Goal: Task Accomplishment & Management: Use online tool/utility

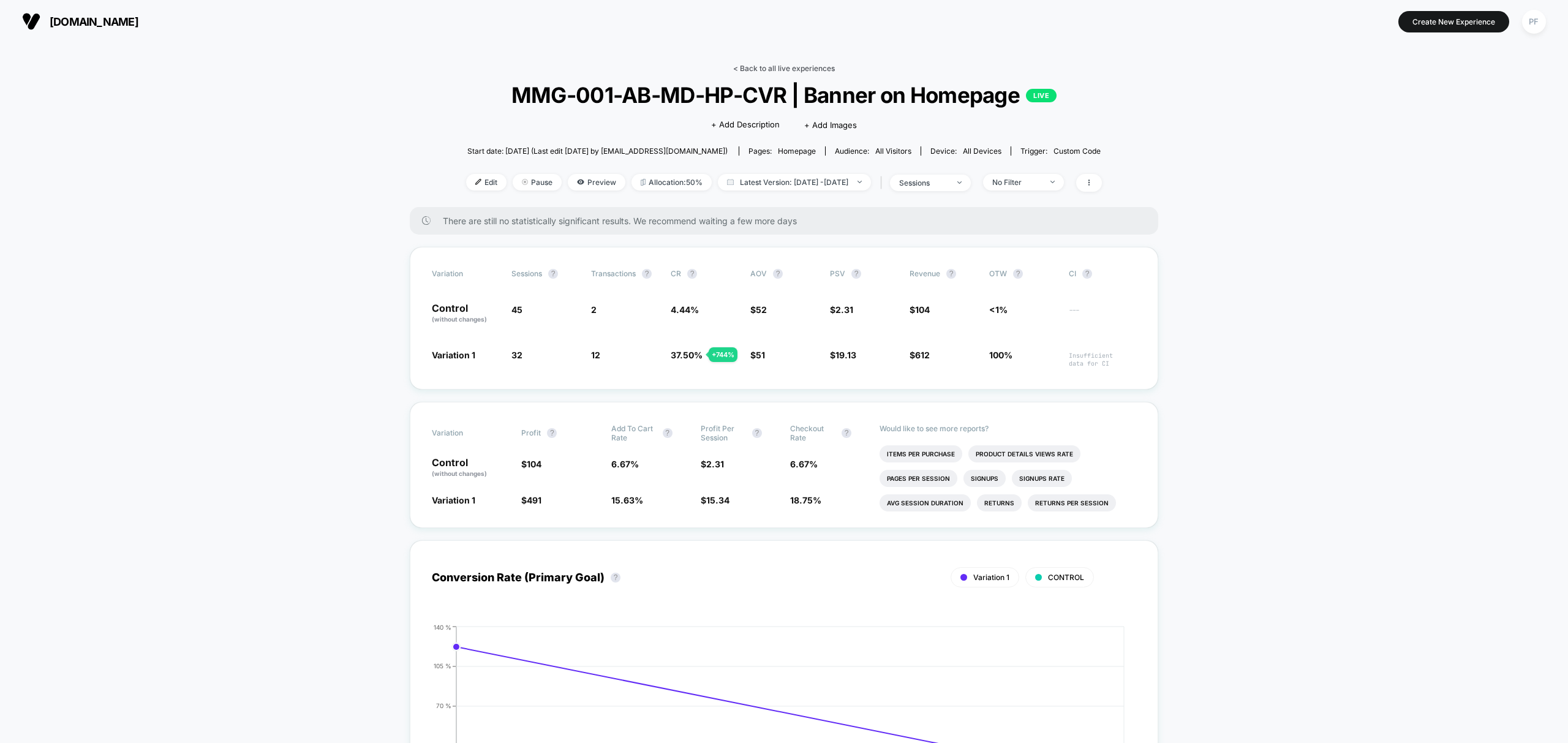
click at [778, 66] on link "< Back to all live experiences" at bounding box center [784, 68] width 102 height 9
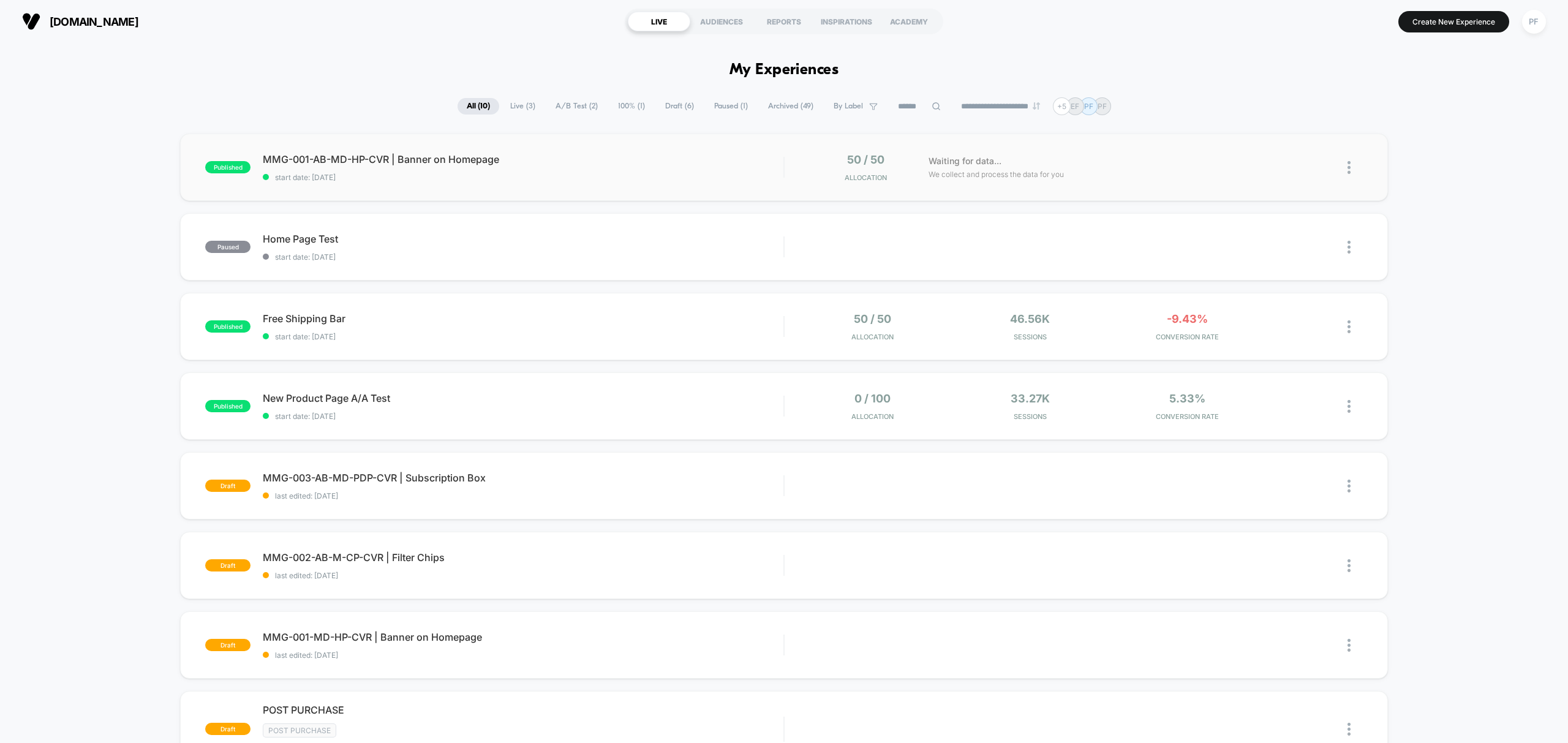
click at [879, 185] on div "published MMG-001-AB-MD-HP-CVR | Banner on Homepage start date: [DATE] 50 / 50 …" at bounding box center [784, 168] width 1207 height 67
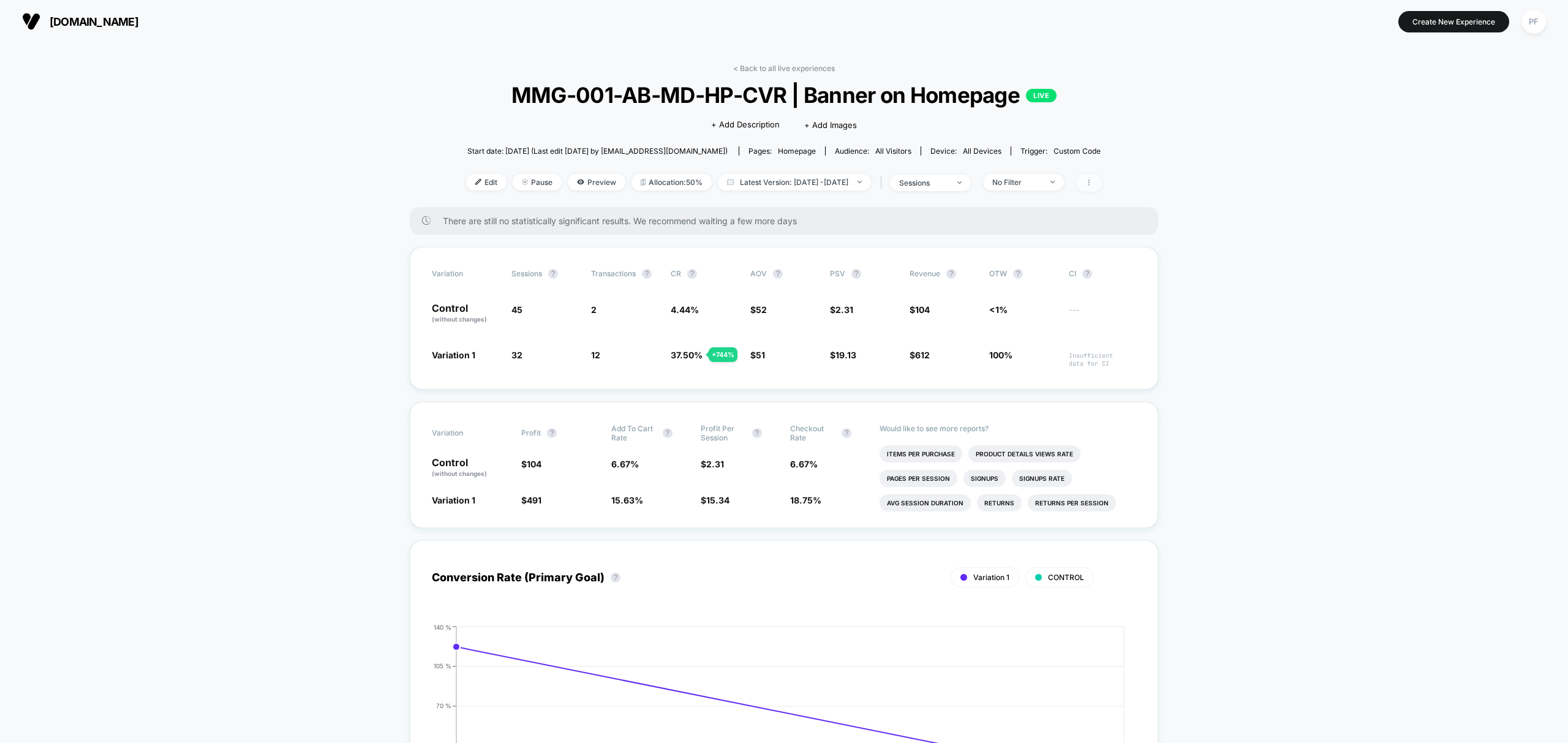
click at [1102, 180] on span at bounding box center [1089, 183] width 25 height 18
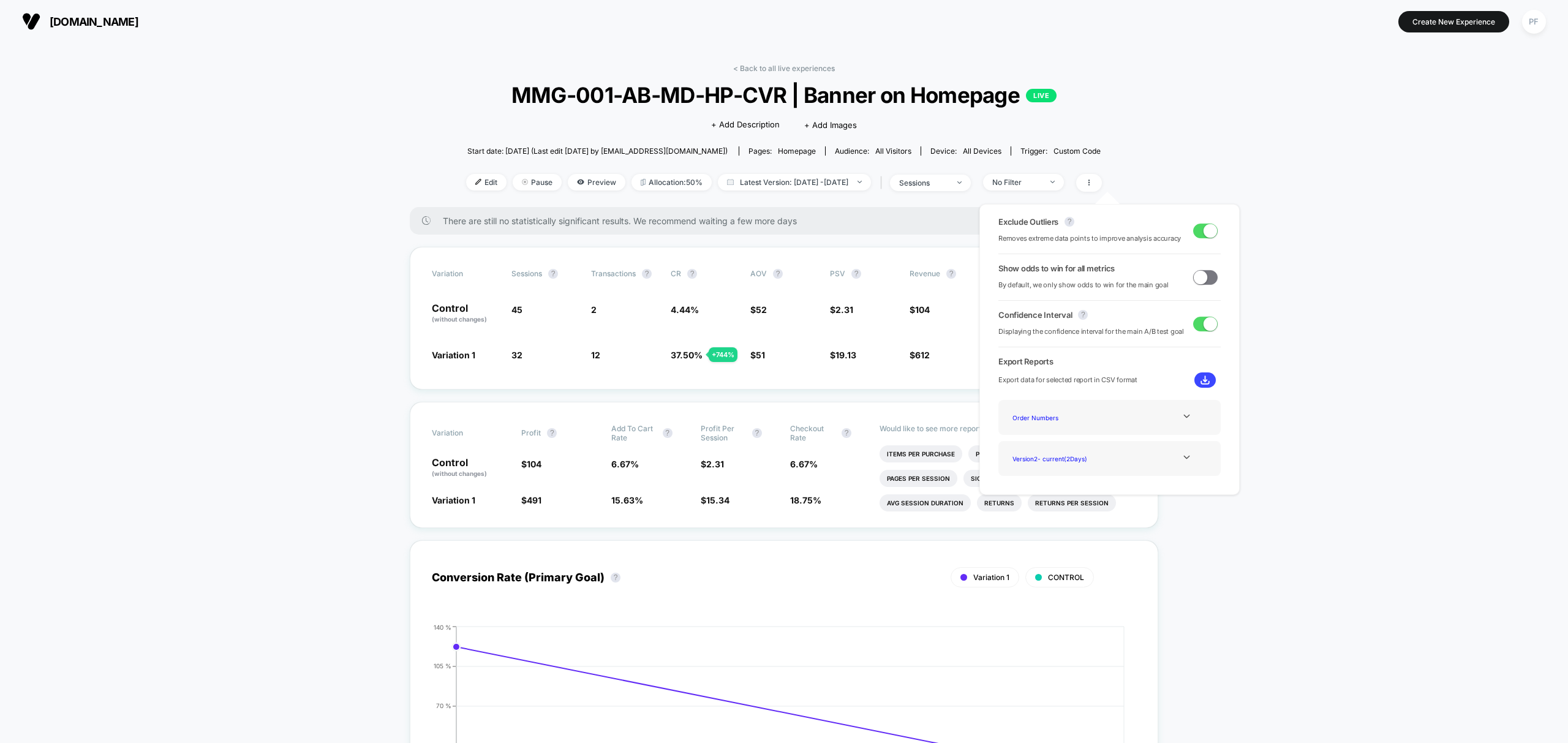
click at [1180, 422] on div "Order Numbers" at bounding box center [1110, 417] width 204 height 16
click at [1184, 415] on icon at bounding box center [1186, 416] width 9 height 9
click at [1184, 415] on icon at bounding box center [1186, 416] width 6 height 4
click at [1204, 229] on span at bounding box center [1210, 230] width 14 height 14
click at [1203, 229] on span at bounding box center [1200, 230] width 14 height 14
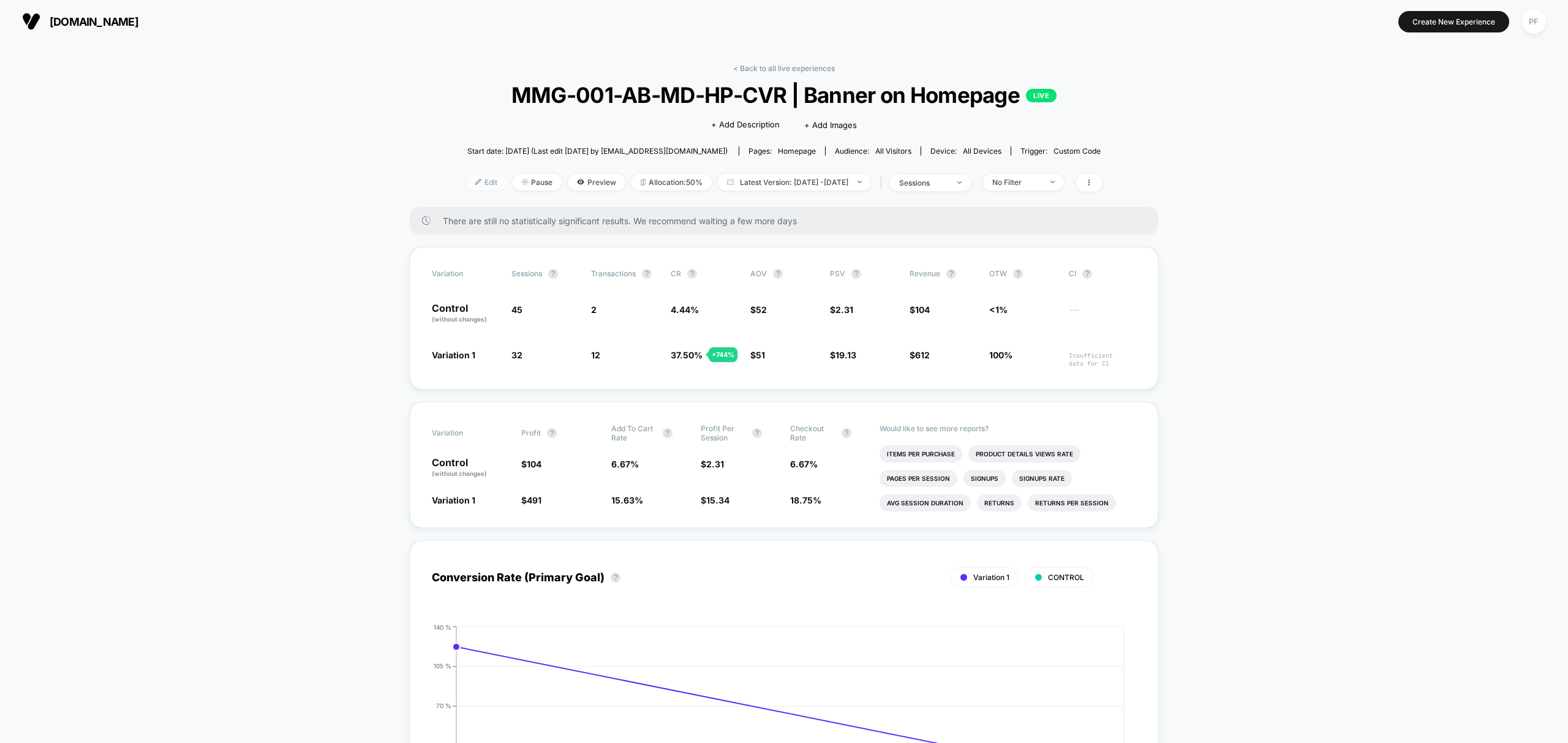
click at [470, 182] on span "Edit" at bounding box center [486, 182] width 40 height 16
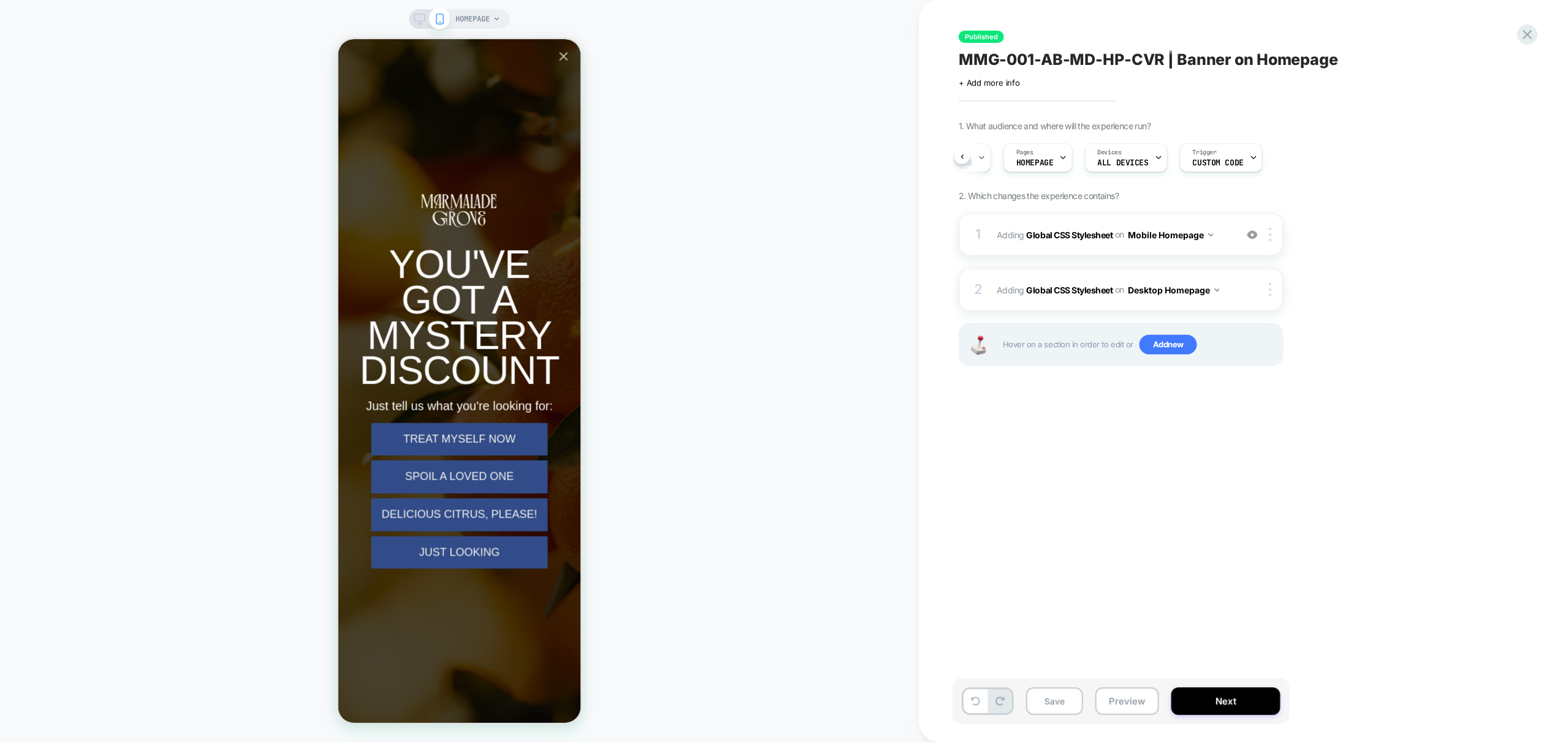
scroll to position [0, 56]
